Goal: Task Accomplishment & Management: Complete application form

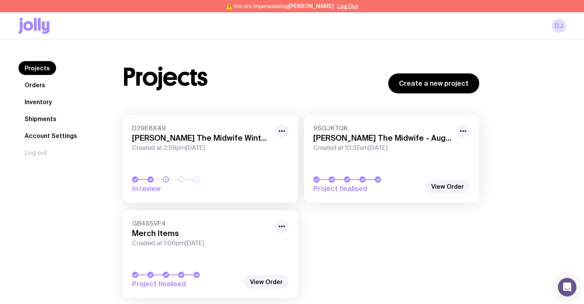
click at [48, 104] on link "Inventory" at bounding box center [38, 102] width 40 height 14
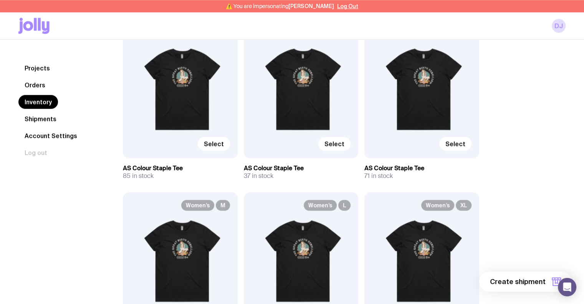
scroll to position [730, 0]
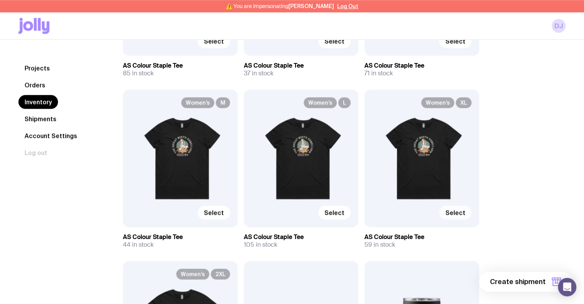
click at [450, 210] on span "Select" at bounding box center [456, 213] width 20 height 8
click at [0, 0] on input "Select" at bounding box center [0, 0] width 0 height 0
click at [534, 279] on span "1 item" at bounding box center [536, 281] width 19 height 9
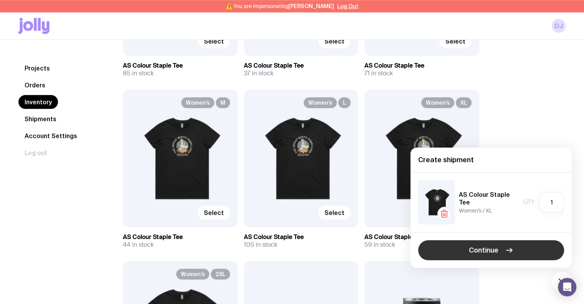
click at [519, 249] on button "Continue" at bounding box center [491, 250] width 146 height 20
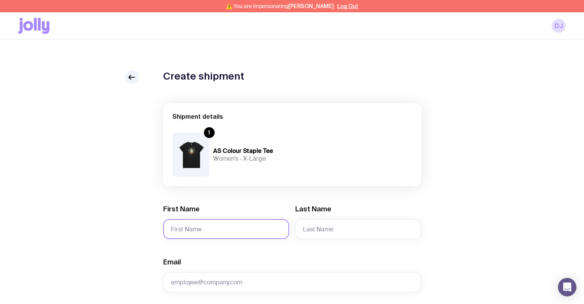
drag, startPoint x: 206, startPoint y: 234, endPoint x: 208, endPoint y: 229, distance: 6.0
click at [206, 234] on input "First Name" at bounding box center [226, 229] width 126 height 20
type input "[PERSON_NAME]"
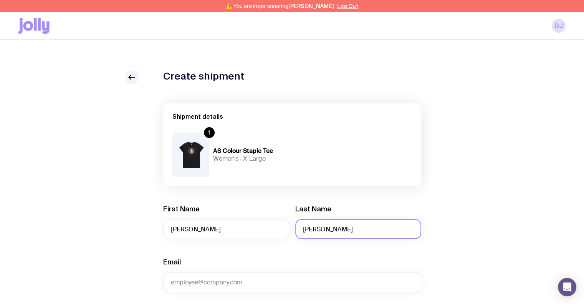
scroll to position [77, 0]
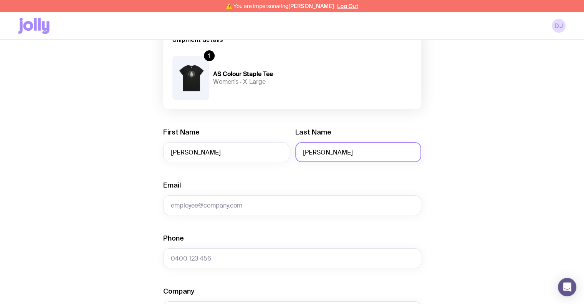
type input "[PERSON_NAME]"
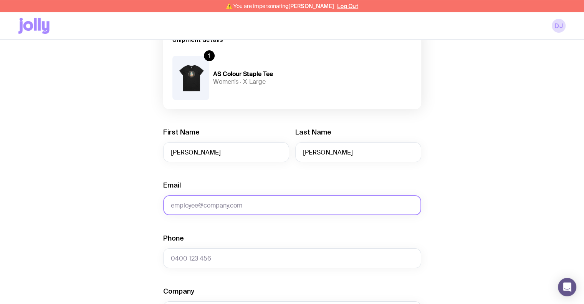
click at [221, 202] on input "Email" at bounding box center [292, 205] width 258 height 20
paste input "[PERSON_NAME][EMAIL_ADDRESS][DOMAIN_NAME]"
type input "[PERSON_NAME][EMAIL_ADDRESS][DOMAIN_NAME]"
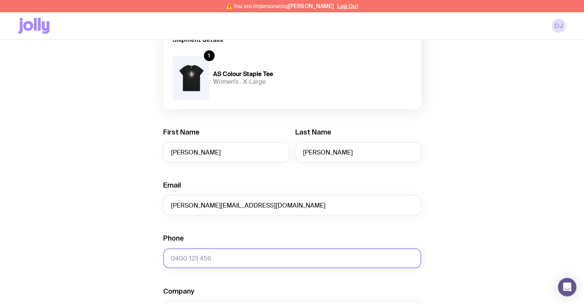
click at [224, 255] on input "Phone" at bounding box center [292, 258] width 258 height 20
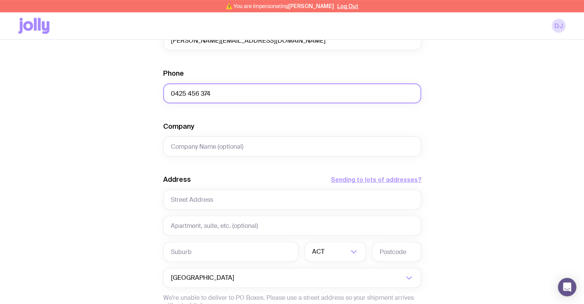
scroll to position [307, 0]
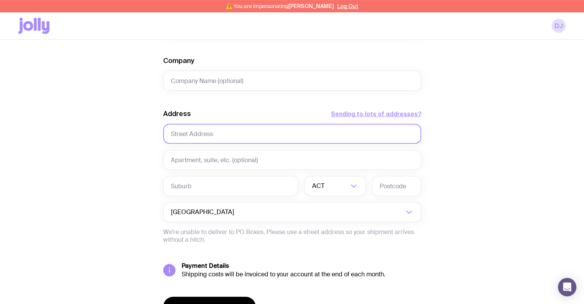
type input "0425 456 374"
click at [191, 133] on input "text" at bounding box center [292, 134] width 258 height 20
type input "J"
type input "[STREET_ADDRESS]"
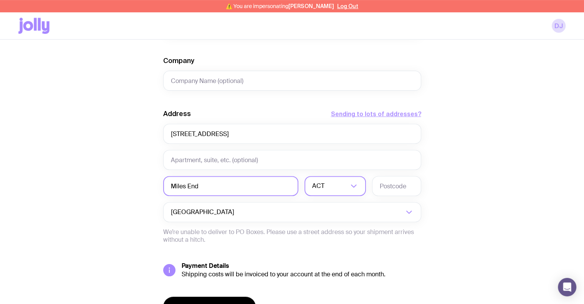
type input "Miles End"
click at [339, 183] on input "Search for option" at bounding box center [337, 186] width 22 height 20
click at [332, 259] on li "QLD" at bounding box center [335, 257] width 61 height 17
click at [400, 188] on input "text" at bounding box center [396, 186] width 49 height 20
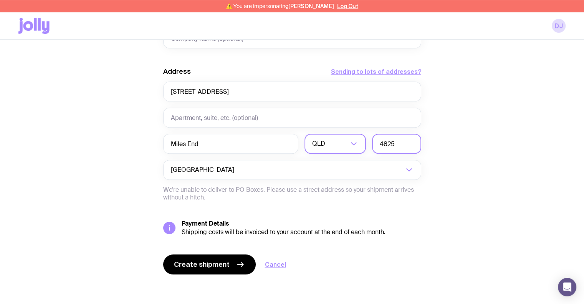
scroll to position [350, 0]
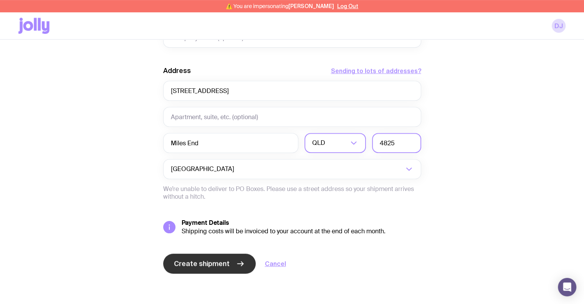
type input "4825"
click at [183, 263] on span "Create shipment" at bounding box center [202, 263] width 56 height 9
